Goal: Navigation & Orientation: Find specific page/section

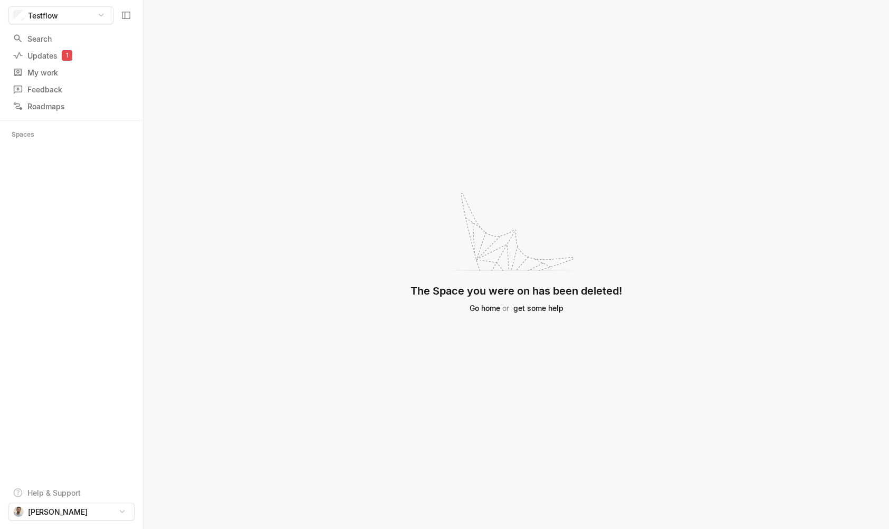
click at [576, 84] on div "The Space you were on has been deleted! Go home or get some help" at bounding box center [515, 264] width 745 height 529
drag, startPoint x: 561, startPoint y: 114, endPoint x: 705, endPoint y: 210, distance: 172.4
click at [705, 210] on div "The Space you were on has been deleted! Go home or get some help" at bounding box center [515, 264] width 745 height 529
click at [89, 74] on div "My work" at bounding box center [66, 72] width 107 height 11
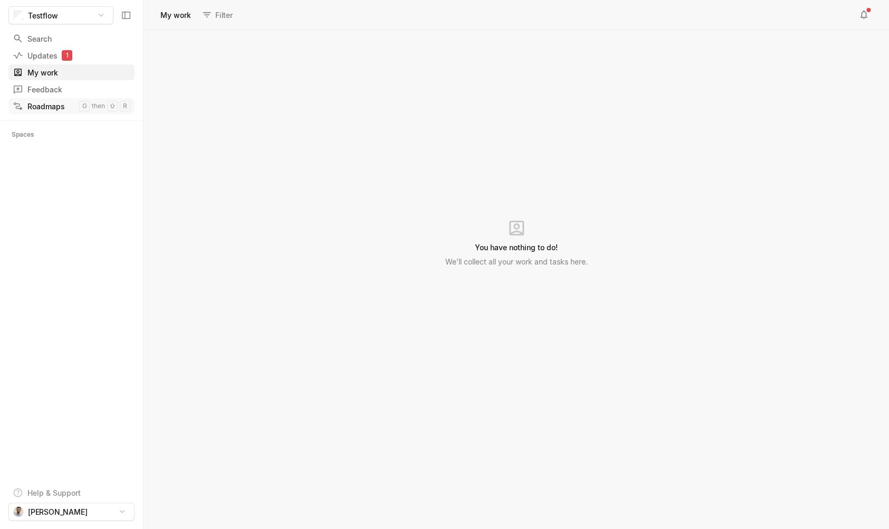
click at [89, 99] on link "Roadmaps g then ⇧ r" at bounding box center [71, 106] width 126 height 16
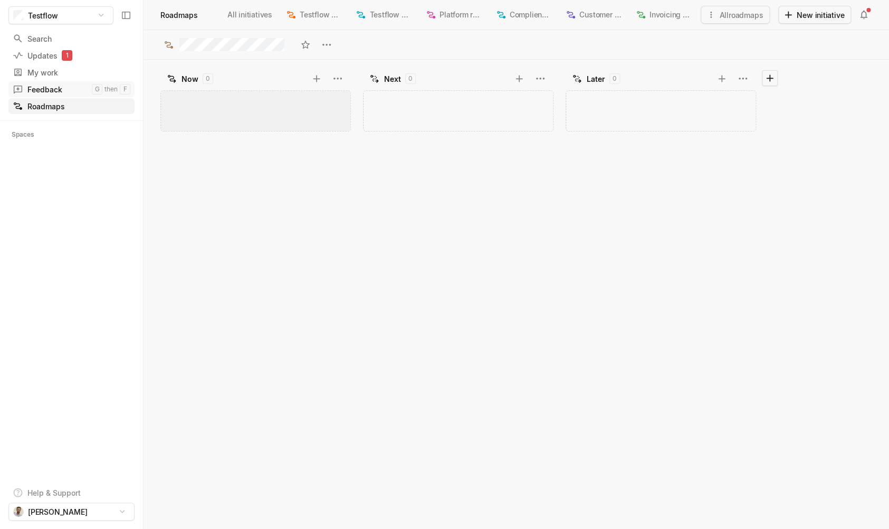
click at [83, 90] on div "Feedback" at bounding box center [52, 89] width 79 height 11
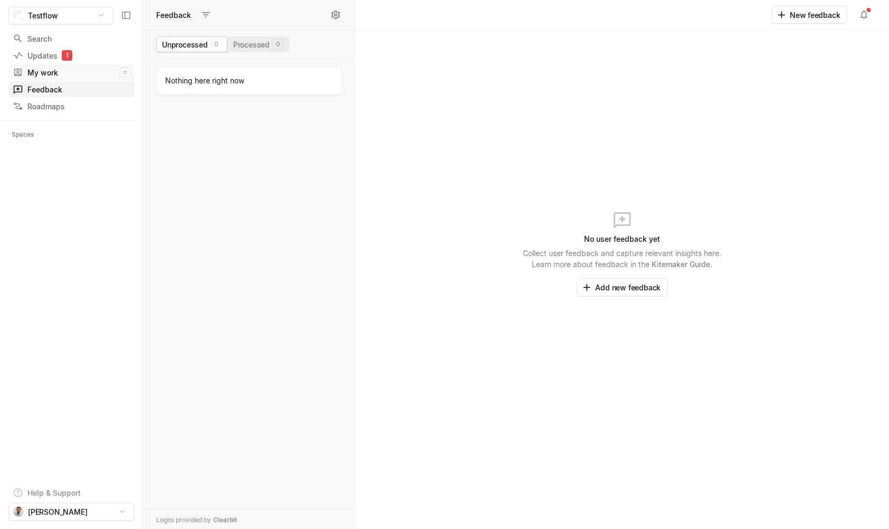
scroll to position [470, 211]
click at [76, 63] on div "Search / Updates 1 g then u My work = Feedback g then f Roadmaps g then ⇧ r" at bounding box center [71, 72] width 143 height 83
click at [76, 50] on div "Updates 1" at bounding box center [52, 55] width 79 height 11
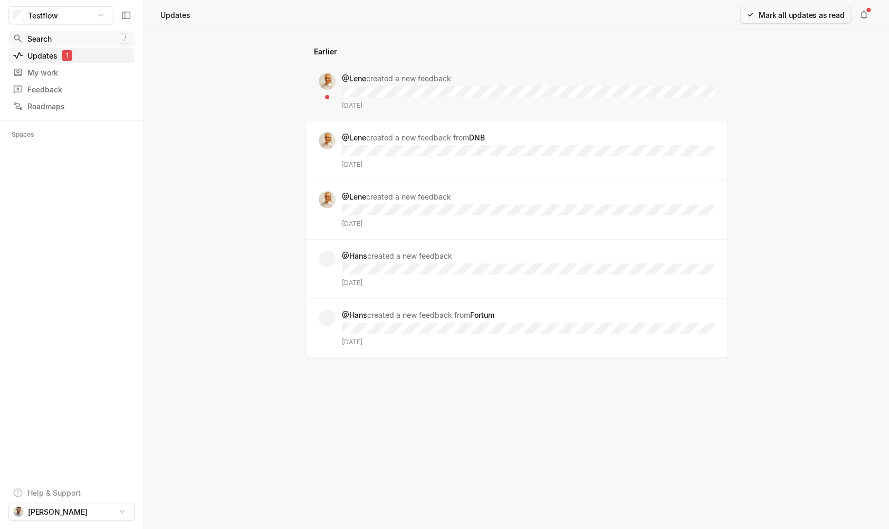
click at [73, 35] on div "Search" at bounding box center [66, 38] width 107 height 11
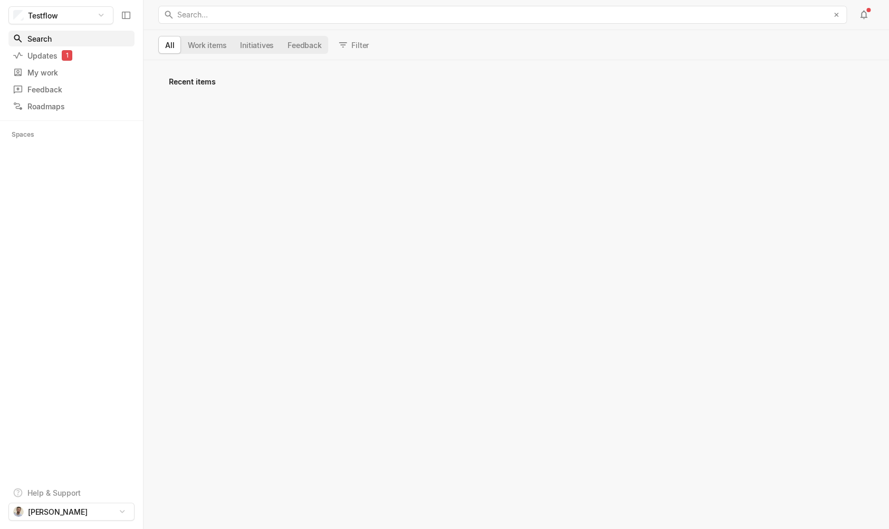
scroll to position [468, 745]
